Goal: Transaction & Acquisition: Purchase product/service

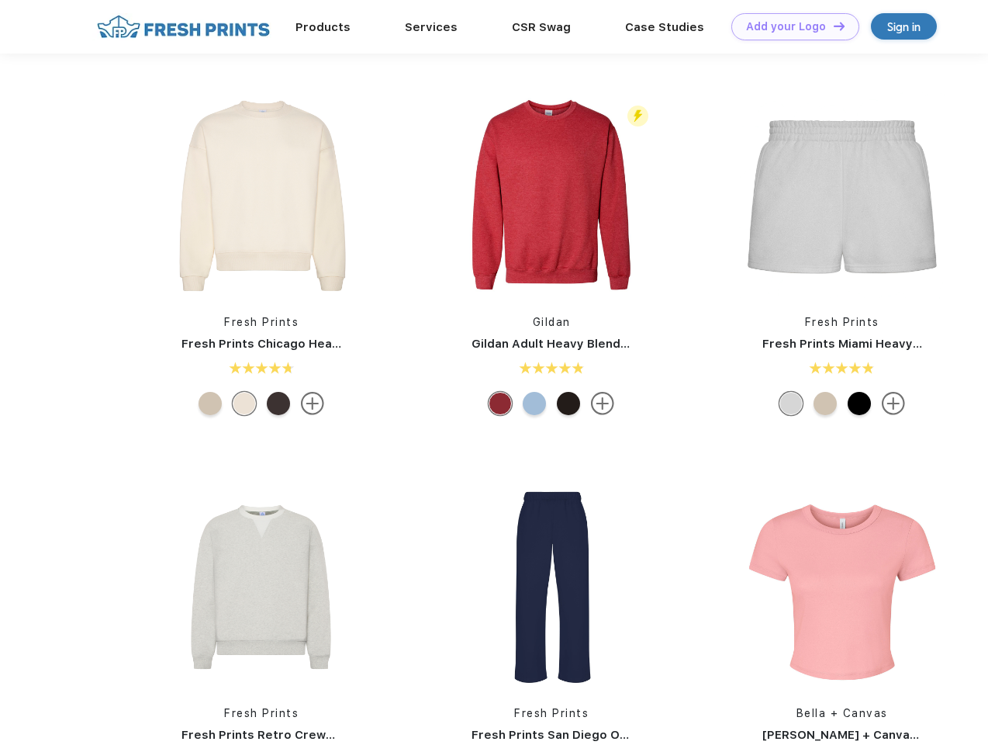
click at [790, 26] on link "Add your Logo Design Tool" at bounding box center [796, 26] width 128 height 27
click at [0, 0] on div "Design Tool" at bounding box center [0, 0] width 0 height 0
click at [833, 26] on link "Add your Logo Design Tool" at bounding box center [796, 26] width 128 height 27
click at [261, 196] on img at bounding box center [261, 195] width 206 height 206
click at [210, 403] on div at bounding box center [210, 403] width 23 height 23
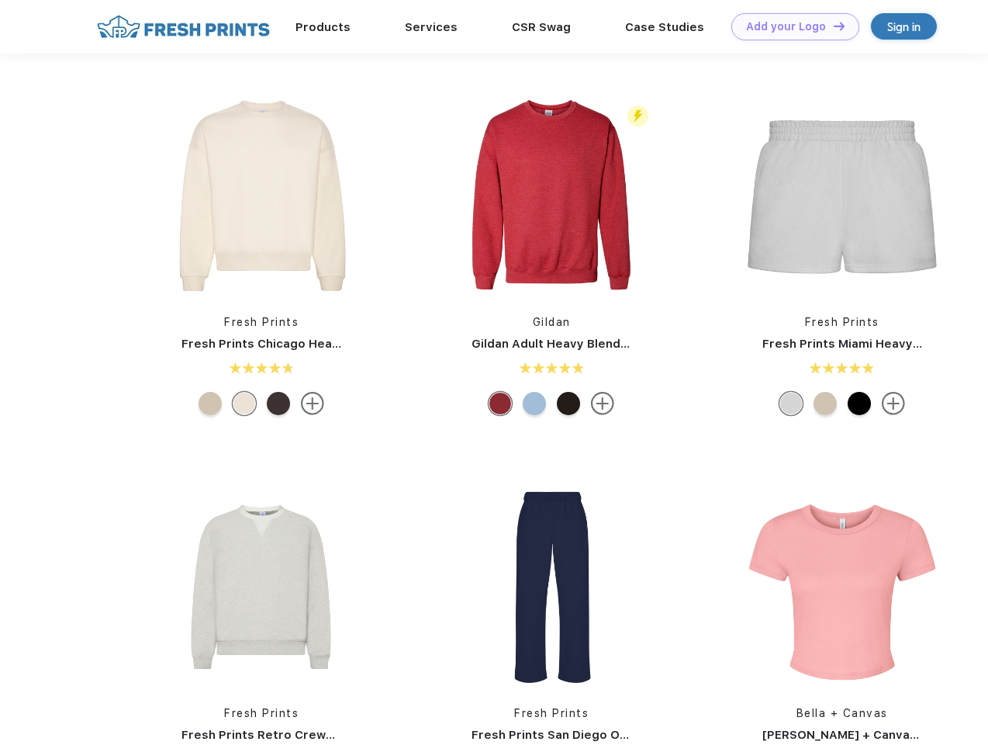
click at [244, 403] on div at bounding box center [244, 403] width 23 height 23
click at [279, 403] on div at bounding box center [278, 403] width 23 height 23
click at [552, 196] on img at bounding box center [551, 195] width 206 height 206
click at [500, 403] on div at bounding box center [500, 403] width 23 height 23
click at [535, 403] on div at bounding box center [534, 403] width 23 height 23
